Goal: Task Accomplishment & Management: Manage account settings

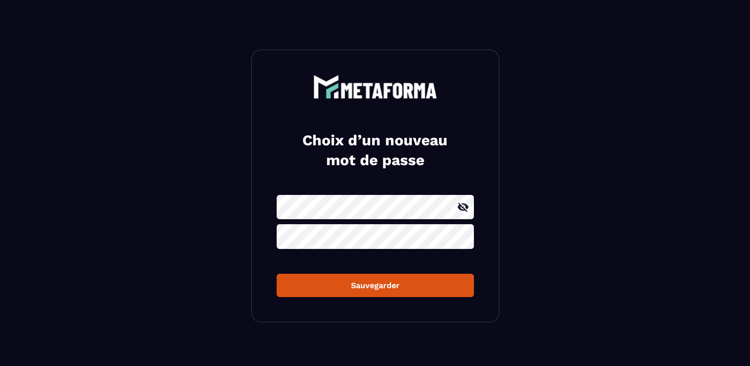
click at [214, 207] on section "Choix d’un nouveau mot de passe Sauvegarder" at bounding box center [375, 186] width 750 height 372
click at [349, 282] on div "Sauvegarder" at bounding box center [374, 284] width 181 height 9
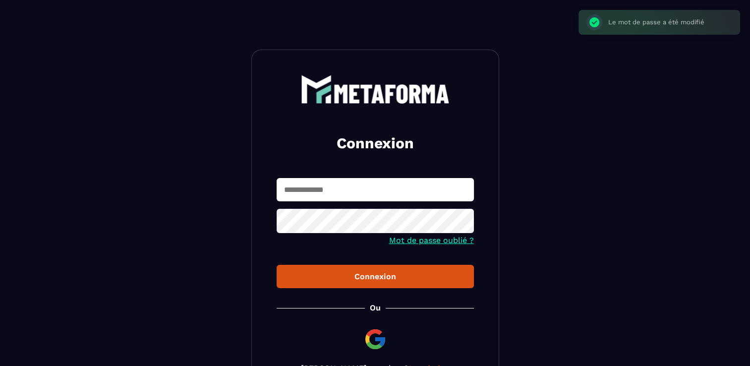
click at [350, 192] on input "text" at bounding box center [375, 189] width 197 height 23
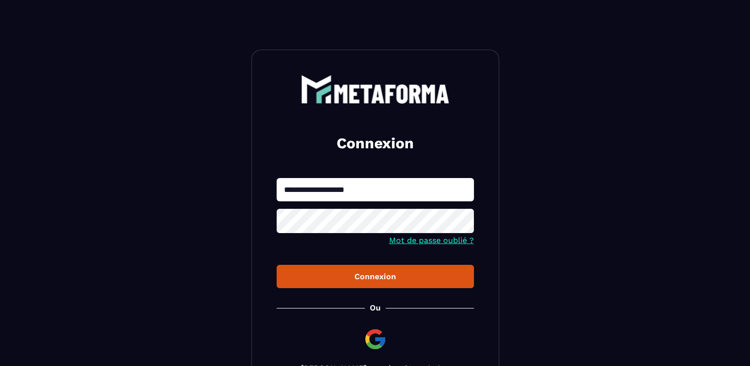
type input "**********"
click at [381, 278] on div "Connexion" at bounding box center [374, 276] width 181 height 9
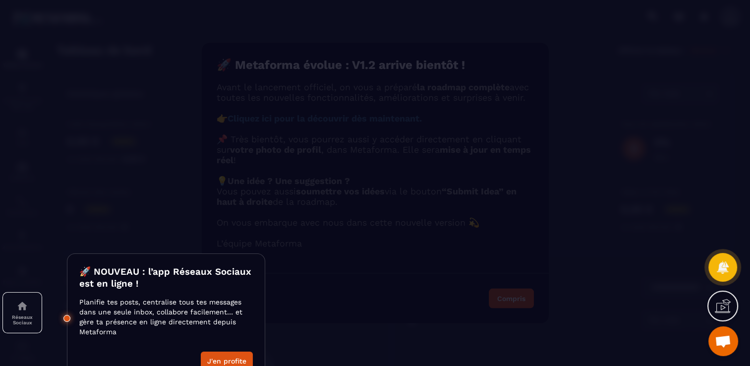
click at [333, 352] on div at bounding box center [375, 183] width 750 height 366
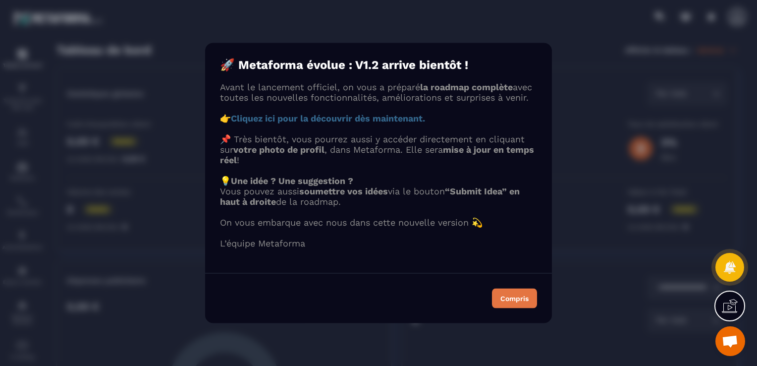
click at [510, 302] on div "Compris" at bounding box center [514, 298] width 28 height 7
